Goal: Task Accomplishment & Management: Use online tool/utility

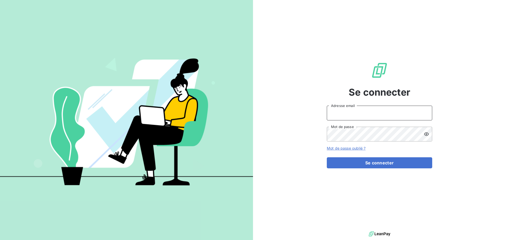
click at [359, 115] on input "Adresse email" at bounding box center [379, 113] width 105 height 15
type input "c.dumazy@safe-groupe.com"
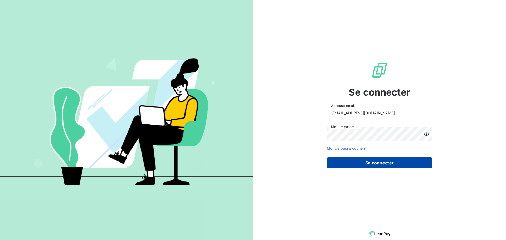
click at [327, 157] on button "Se connecter" at bounding box center [379, 162] width 105 height 11
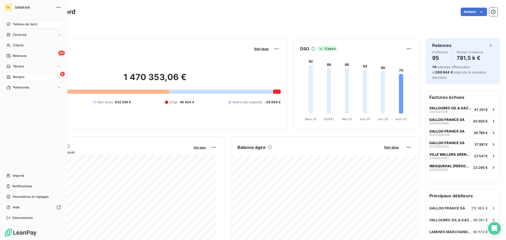
click at [13, 79] on div "5 Banque" at bounding box center [33, 77] width 59 height 8
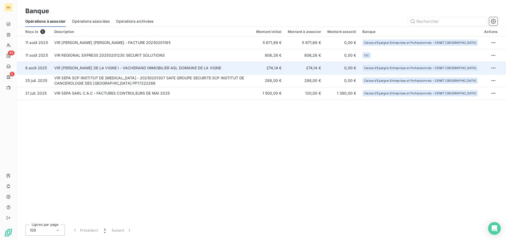
click at [134, 67] on td "VIR SEPA CHATEAU DE LA VIGNE I - VACHERAND IMMOBILIER ASL DOMAINE DE LA VIGNE" at bounding box center [152, 68] width 202 height 13
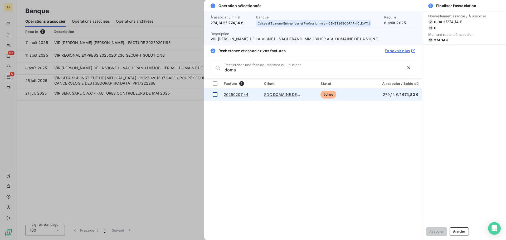
type input "doma"
click at [214, 96] on div at bounding box center [215, 94] width 5 height 5
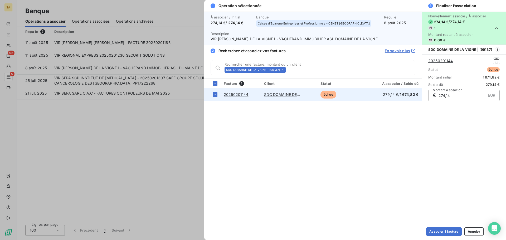
click at [233, 94] on link "20250201144" at bounding box center [236, 94] width 25 height 4
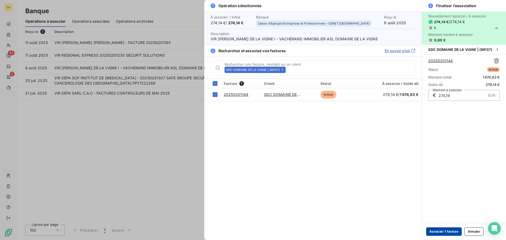
click at [449, 232] on button "Associer 1 facture" at bounding box center [444, 231] width 36 height 8
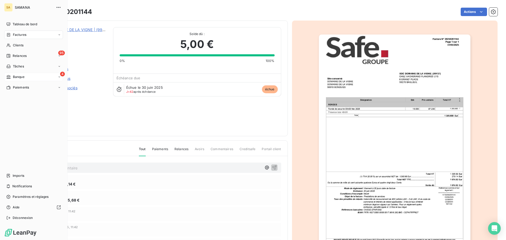
click at [22, 77] on span "Banque" at bounding box center [19, 77] width 12 height 5
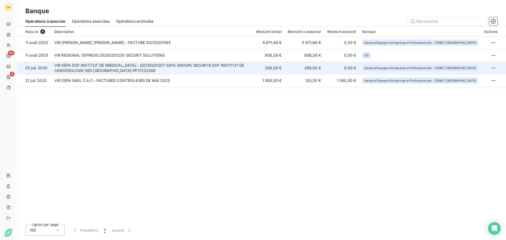
click at [151, 68] on td "VIR SEPA SCP INSTITUT DE [MEDICAL_DATA] - 20250201307 SAFE GROUPE SECURITE SCP …" at bounding box center [152, 68] width 202 height 13
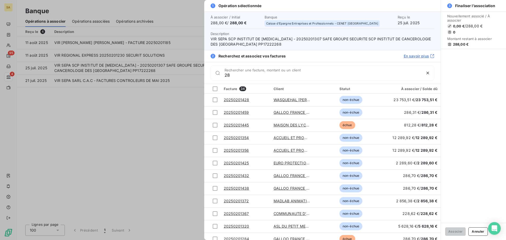
type input "2"
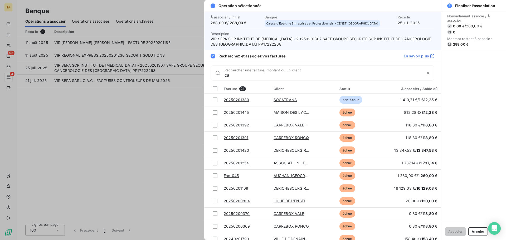
type input "c"
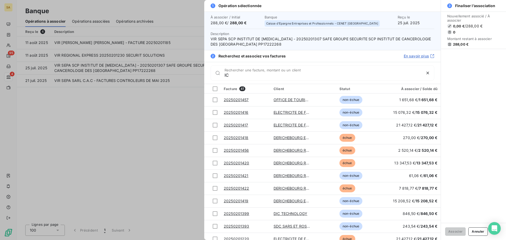
type input "I"
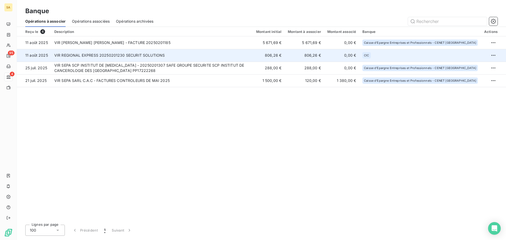
click at [158, 56] on td "VIR REGIONAL EXPRESS 20250201230 SECURIT SOLUTIONS" at bounding box center [152, 55] width 202 height 13
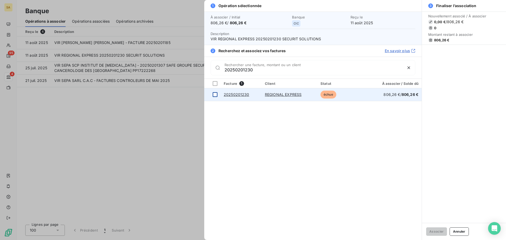
type input "20250201230"
click at [217, 96] on td at bounding box center [212, 94] width 16 height 13
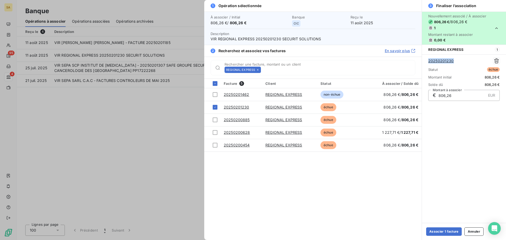
drag, startPoint x: 450, startPoint y: 63, endPoint x: 427, endPoint y: 65, distance: 23.5
click at [427, 65] on div "20250201230 Statut échue Montant initial 806,26 € Solde dû 806,26 € € 806,26 EU…" at bounding box center [464, 79] width 84 height 50
copy link "20250201230"
click at [445, 234] on button "Associer 1 facture" at bounding box center [444, 231] width 36 height 8
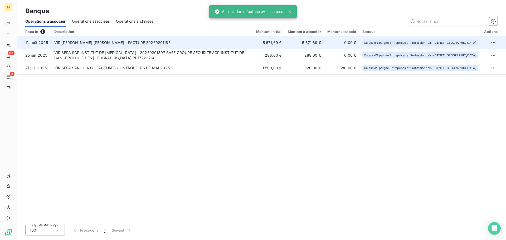
click at [112, 41] on td "VIR [PERSON_NAME] [PERSON_NAME] - FACTURE 20250201185" at bounding box center [152, 42] width 202 height 13
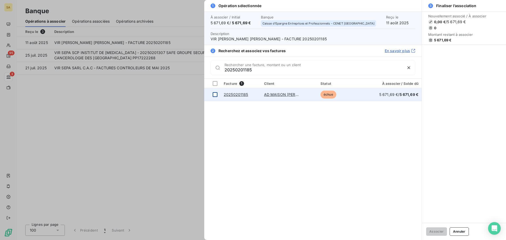
type input "20250201185"
click at [212, 96] on td at bounding box center [212, 94] width 16 height 13
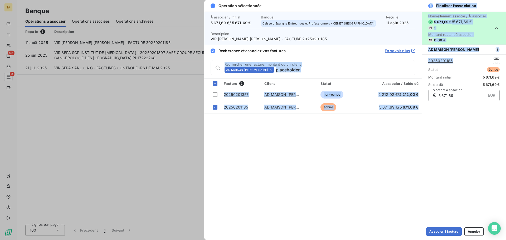
drag, startPoint x: 458, startPoint y: 61, endPoint x: 435, endPoint y: 74, distance: 26.1
click at [419, 63] on div "1 Opération sélectionnée À associer / Initial 5 671,69 € / 5 671,69 € Banque Ca…" at bounding box center [355, 120] width 302 height 240
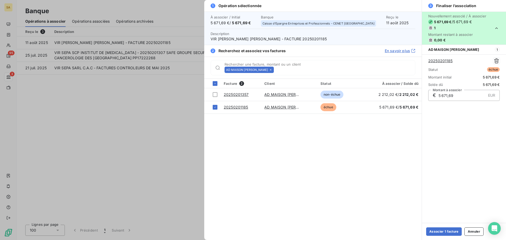
drag, startPoint x: 489, startPoint y: 140, endPoint x: 488, endPoint y: 137, distance: 3.2
click at [489, 140] on div "Nouvellement associé / À associer 5 671,69 € / 5 671,69 € 1 Montant restant à a…" at bounding box center [464, 117] width 84 height 211
drag, startPoint x: 455, startPoint y: 60, endPoint x: 425, endPoint y: 62, distance: 30.1
click at [425, 62] on div "20250201185 Statut échue Montant initial 5 671,69 € Solde dû 5 671,69 € € 5 671…" at bounding box center [464, 79] width 84 height 50
copy link "20250201185"
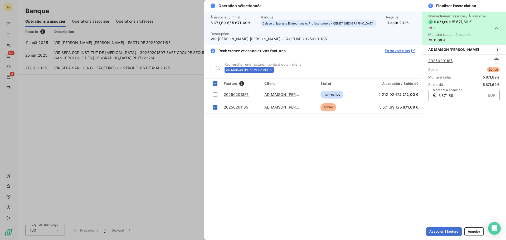
click at [9, 76] on div at bounding box center [253, 120] width 506 height 240
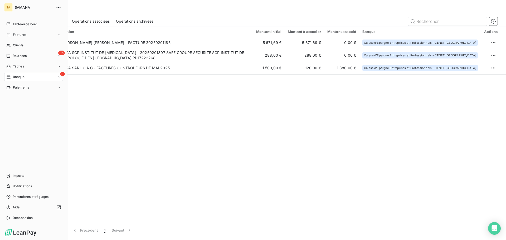
click at [36, 80] on div "3 Banque" at bounding box center [33, 77] width 59 height 8
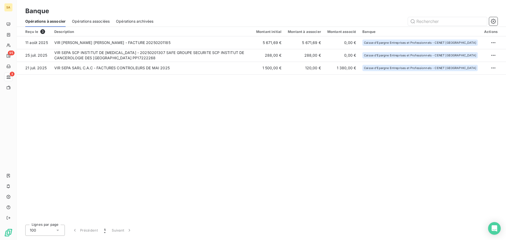
click at [95, 20] on span "Opérations associées" at bounding box center [91, 21] width 38 height 5
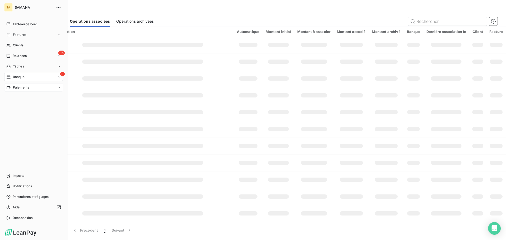
click at [16, 88] on span "Paiements" at bounding box center [21, 87] width 16 height 5
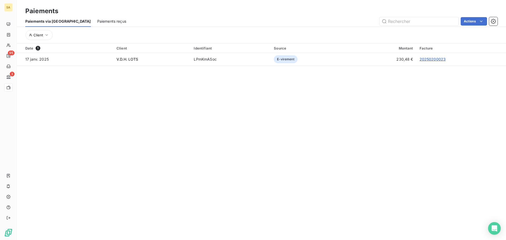
click at [97, 22] on span "Paiements reçus" at bounding box center [111, 21] width 29 height 5
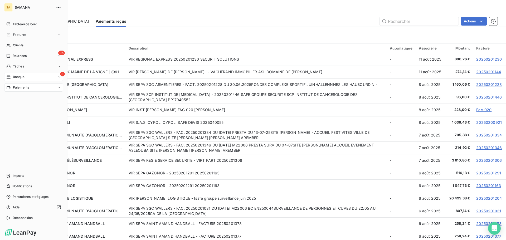
click at [20, 79] on div "3 Banque" at bounding box center [33, 77] width 59 height 8
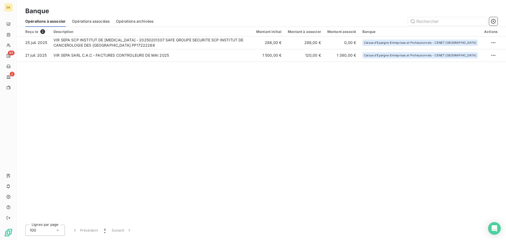
click at [143, 113] on div "Reçu le 2 Description Montant initial Montant à associer Montant associé Banque…" at bounding box center [261, 124] width 489 height 194
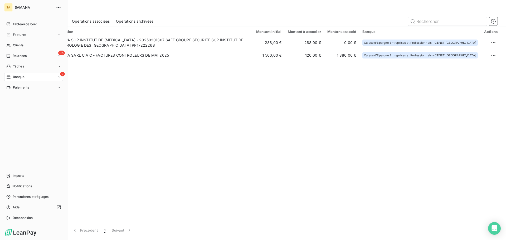
click at [53, 77] on div "2 Banque" at bounding box center [33, 77] width 59 height 8
click at [12, 87] on div "Paiements" at bounding box center [17, 87] width 23 height 5
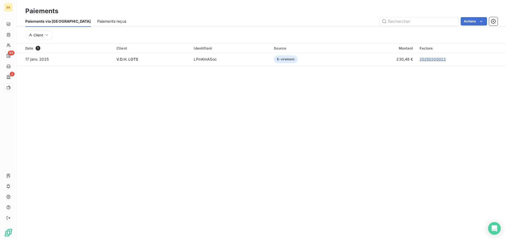
click at [97, 23] on span "Paiements reçus" at bounding box center [111, 21] width 29 height 5
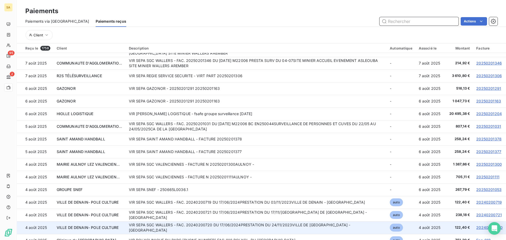
scroll to position [132, 0]
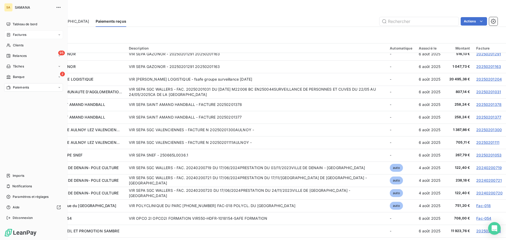
click at [21, 36] on span "Factures" at bounding box center [19, 34] width 13 height 5
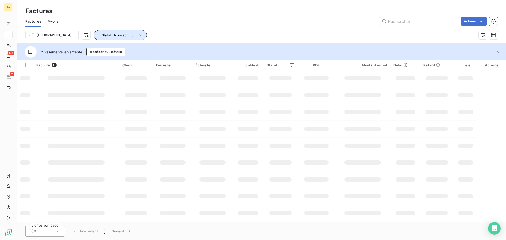
click at [102, 35] on span "Statut : Non-échu , ..." at bounding box center [119, 35] width 35 height 4
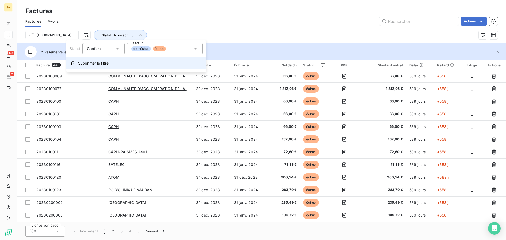
click at [107, 64] on span "Supprimer le filtre" at bounding box center [93, 63] width 31 height 5
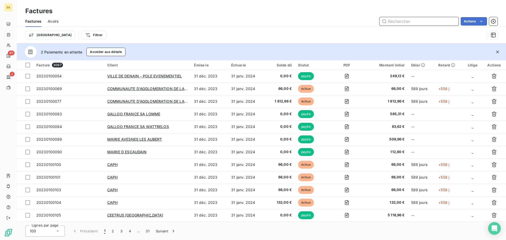
click at [403, 23] on input "text" at bounding box center [418, 21] width 79 height 8
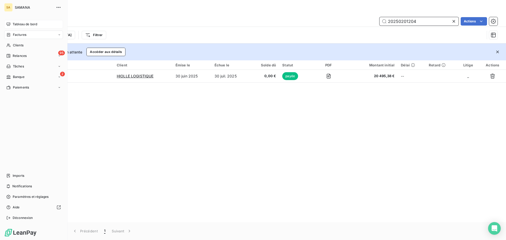
type input "20250201204"
click at [13, 21] on div "Tableau de bord" at bounding box center [33, 24] width 59 height 8
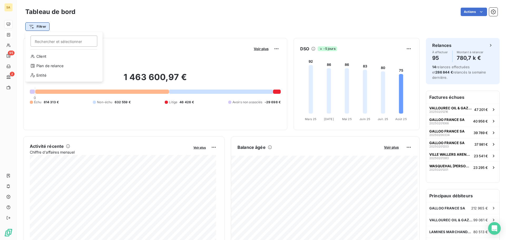
click at [43, 26] on html "SA 95 2 Tableau de bord Actions Filtrer Rechercher et sélectionner Client Plan …" at bounding box center [253, 120] width 506 height 240
click at [51, 76] on div "Entité" at bounding box center [63, 75] width 73 height 8
click at [171, 41] on div at bounding box center [135, 40] width 76 height 11
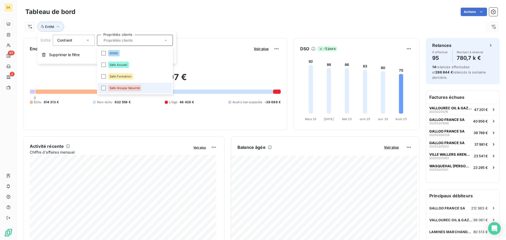
click at [122, 87] on span "Safe Groupe Sécurité" at bounding box center [125, 87] width 30 height 3
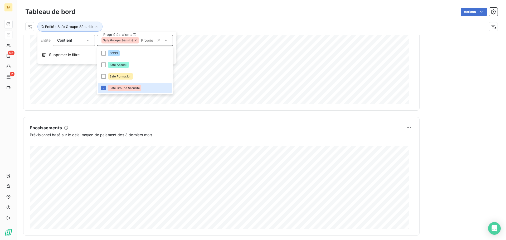
scroll to position [273, 0]
click at [352, 16] on div "Tableau de bord Actions" at bounding box center [261, 11] width 472 height 11
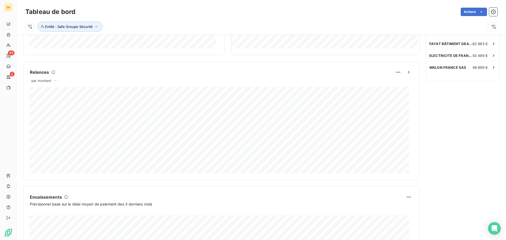
scroll to position [115, 0]
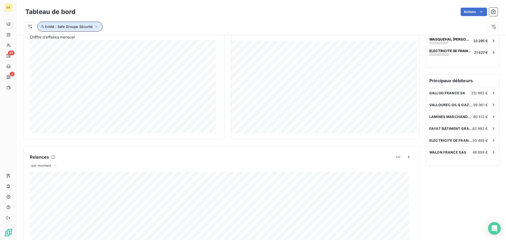
click at [68, 30] on button "Entité : Safe Groupe Sécurité" at bounding box center [69, 27] width 65 height 10
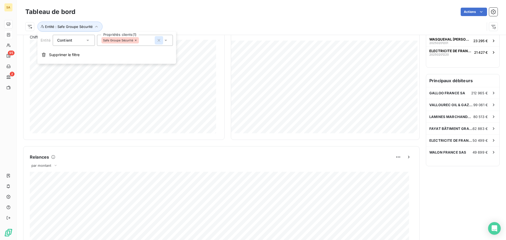
click at [160, 40] on icon "button" at bounding box center [158, 40] width 5 height 5
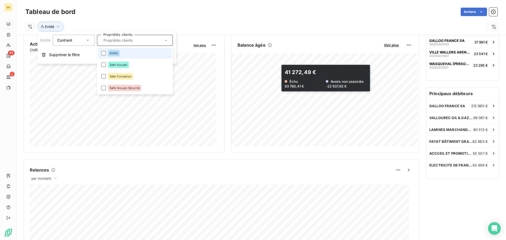
scroll to position [63, 0]
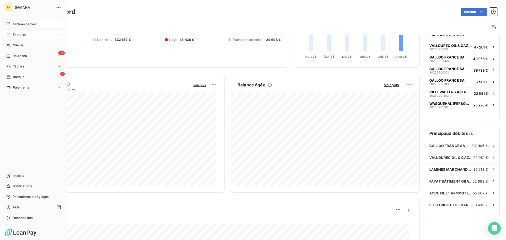
click at [16, 34] on span "Factures" at bounding box center [19, 34] width 13 height 5
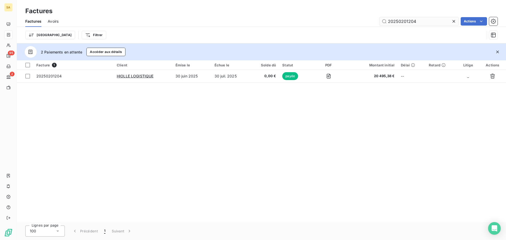
click at [454, 22] on icon at bounding box center [453, 21] width 5 height 5
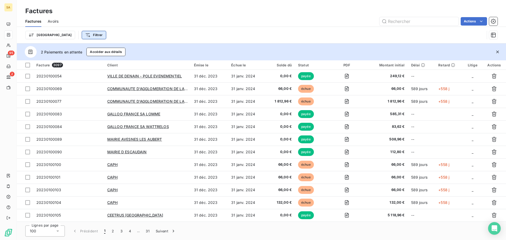
click at [68, 36] on html "SA 95 2 Factures Factures Avoirs Actions Trier Filtrer 2 Paiements en attente A…" at bounding box center [253, 120] width 506 height 240
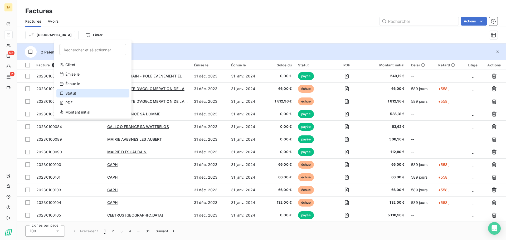
click at [71, 94] on div "Statut" at bounding box center [92, 93] width 73 height 8
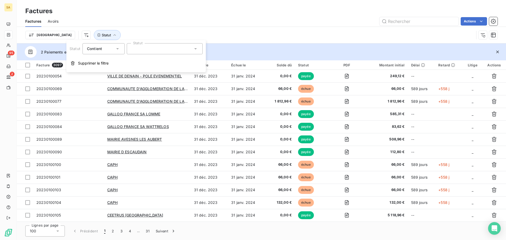
click at [176, 47] on div at bounding box center [165, 48] width 76 height 11
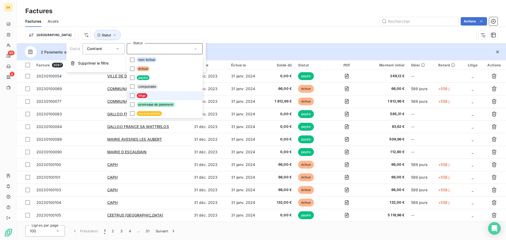
click at [139, 95] on span "litige" at bounding box center [142, 95] width 11 height 5
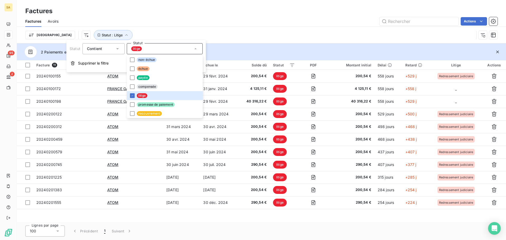
click at [172, 227] on div "Lignes par page 100 Précédent 1 Suivant" at bounding box center [261, 231] width 489 height 18
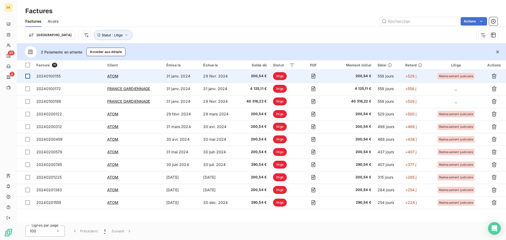
click at [28, 76] on div at bounding box center [27, 76] width 5 height 5
click at [113, 76] on span "ATOM" at bounding box center [112, 76] width 11 height 4
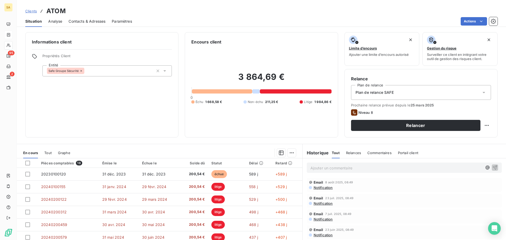
click at [30, 164] on div at bounding box center [29, 163] width 9 height 5
click at [26, 164] on div at bounding box center [27, 163] width 5 height 5
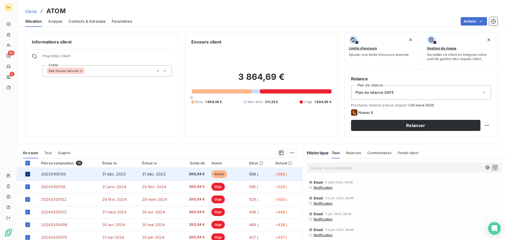
click at [30, 173] on div at bounding box center [27, 174] width 5 height 5
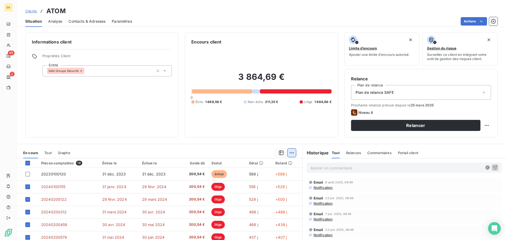
click at [291, 152] on html "SA 95 2 Clients ATOM Situation Analyse Contacts & Adresses Paramètres Actions I…" at bounding box center [253, 120] width 506 height 240
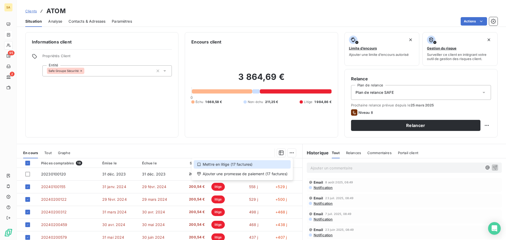
click at [258, 165] on div "Mettre en litige (17 factures)" at bounding box center [242, 164] width 97 height 8
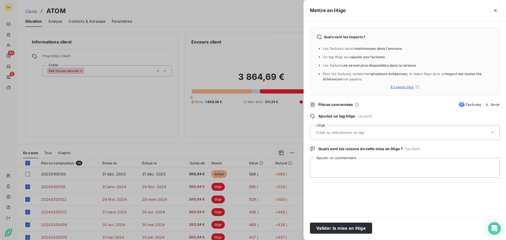
click at [472, 105] on span "17 Factures 0 Avoir" at bounding box center [479, 104] width 41 height 5
click at [377, 130] on input "text" at bounding box center [353, 132] width 77 height 5
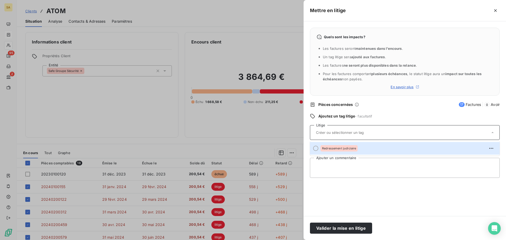
click at [267, 127] on div at bounding box center [253, 120] width 506 height 240
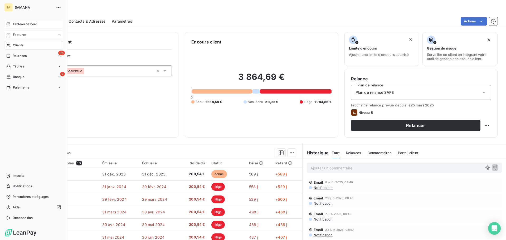
click at [13, 24] on span "Tableau de bord" at bounding box center [25, 24] width 24 height 5
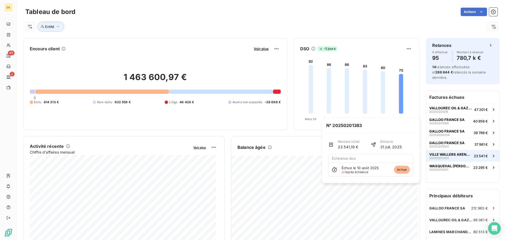
click at [448, 152] on span "VILLE WALLERS ARENBERG" at bounding box center [450, 154] width 42 height 4
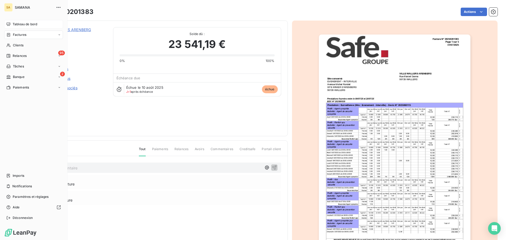
click at [15, 24] on span "Tableau de bord" at bounding box center [25, 24] width 24 height 5
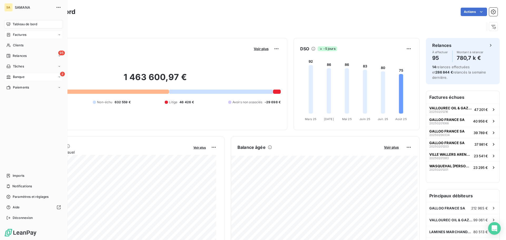
click at [15, 75] on span "Banque" at bounding box center [19, 77] width 12 height 5
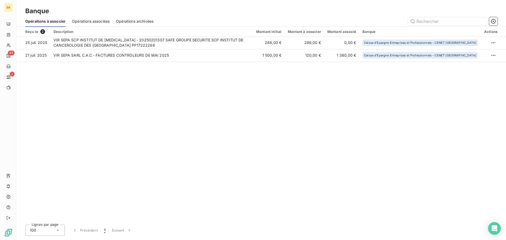
click at [96, 21] on span "Opérations associées" at bounding box center [91, 21] width 38 height 5
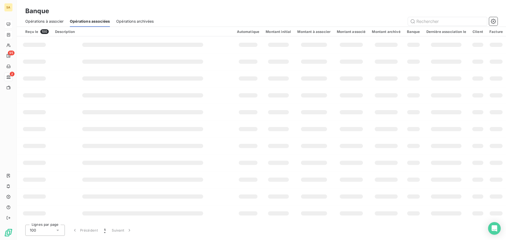
click at [144, 23] on span "Opérations archivées" at bounding box center [134, 21] width 37 height 5
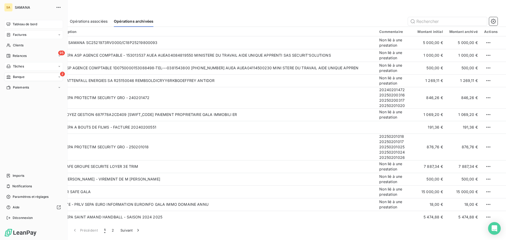
click at [24, 65] on span "Tâches" at bounding box center [18, 66] width 11 height 5
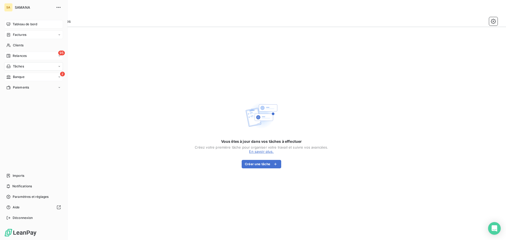
click at [14, 57] on span "Relances" at bounding box center [20, 55] width 14 height 5
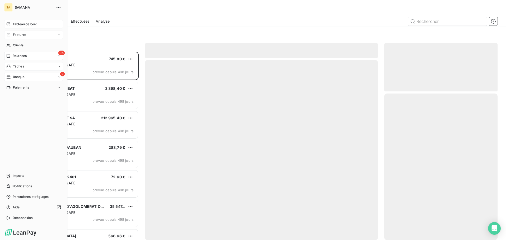
scroll to position [184, 109]
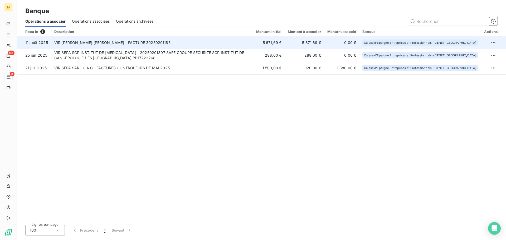
click at [171, 43] on td "VIR [PERSON_NAME] [PERSON_NAME] - FACTURE 20250201185" at bounding box center [152, 42] width 202 height 13
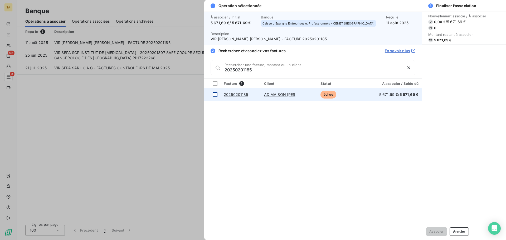
type input "20250201185"
click at [215, 94] on div at bounding box center [215, 94] width 5 height 5
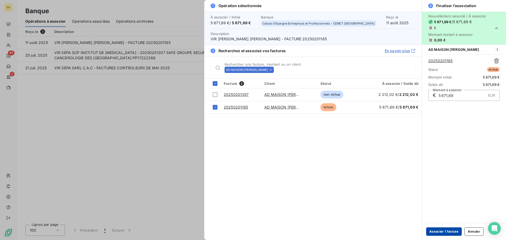
click at [446, 233] on button "Associer 1 facture" at bounding box center [444, 231] width 36 height 8
